Goal: Task Accomplishment & Management: Use online tool/utility

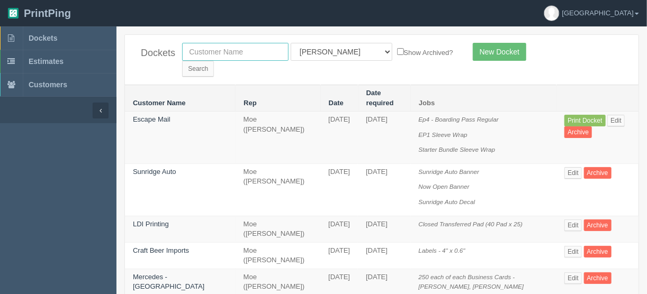
click at [207, 49] on input "text" at bounding box center [235, 52] width 106 height 18
type input "apollo"
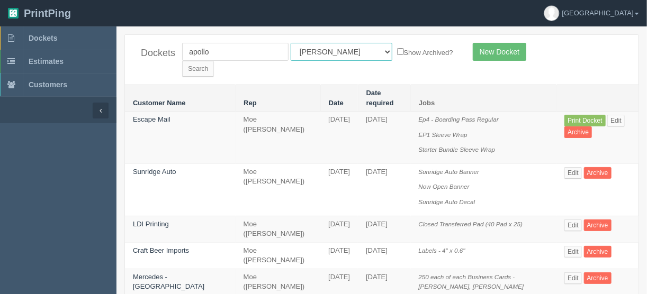
click at [338, 51] on select "All Users Ali Ali Test 1 Aly Amy Ankit Arif Brandon Dan France Greg Jim Mark Ma…" at bounding box center [342, 52] width 102 height 18
select select
click at [291, 43] on select "All Users Ali Ali Test 1 Aly Amy Ankit Arif Brandon Dan France Greg Jim Mark Ma…" at bounding box center [342, 52] width 102 height 18
click at [214, 61] on input "Search" at bounding box center [198, 69] width 32 height 16
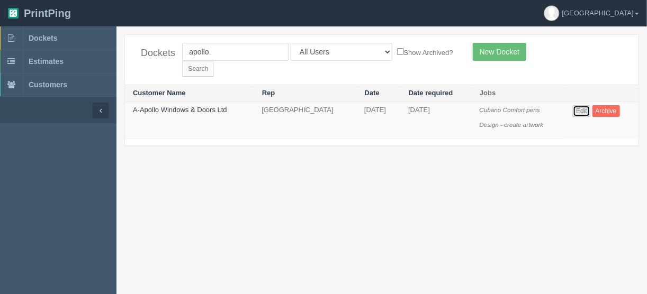
click at [585, 105] on link "Edit" at bounding box center [581, 111] width 17 height 12
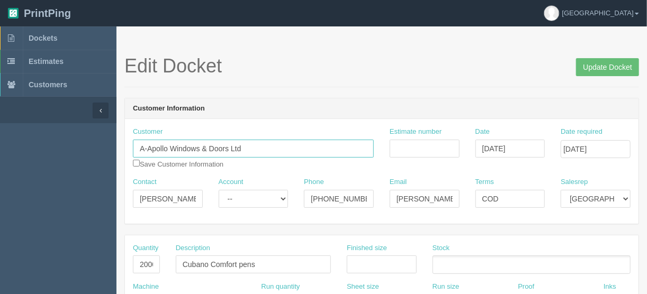
drag, startPoint x: 263, startPoint y: 147, endPoint x: 114, endPoint y: 156, distance: 149.0
drag, startPoint x: 363, startPoint y: 198, endPoint x: 263, endPoint y: 196, distance: 100.1
click at [266, 196] on div "Contact [PERSON_NAME] Account -- Existing Client Allrush Client Rep Client Phon…" at bounding box center [382, 196] width 514 height 39
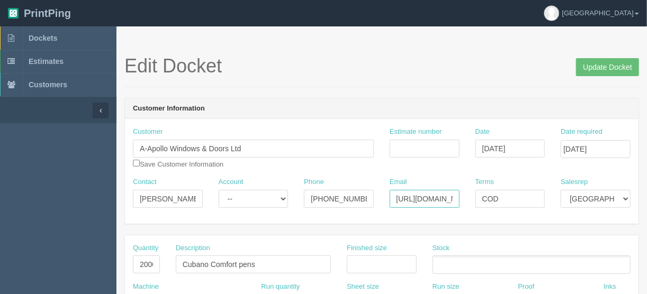
drag, startPoint x: 393, startPoint y: 199, endPoint x: 480, endPoint y: 195, distance: 86.9
click at [480, 195] on div "Contact [PERSON_NAME] Account -- Existing Client Allrush Client Rep Client Phon…" at bounding box center [382, 196] width 514 height 39
drag, startPoint x: 195, startPoint y: 196, endPoint x: 86, endPoint y: 195, distance: 109.1
